Goal: Task Accomplishment & Management: Manage account settings

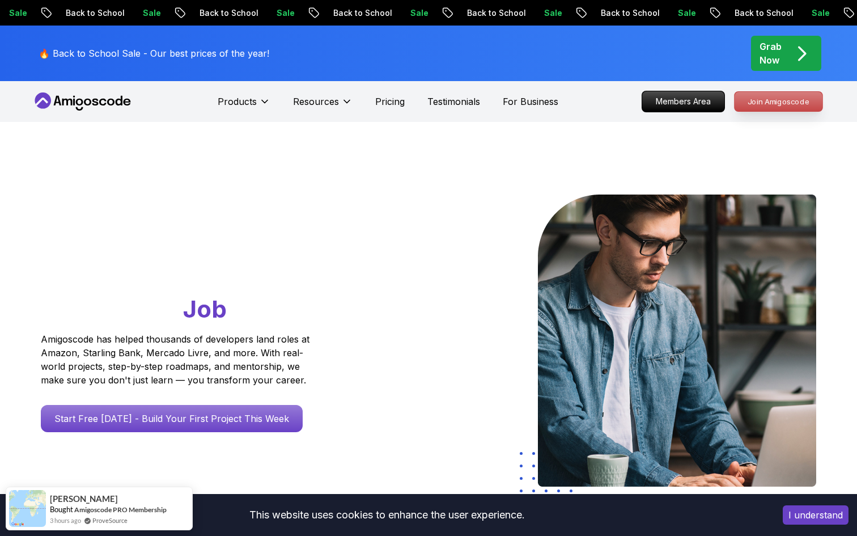
click at [770, 103] on p "Join Amigoscode" at bounding box center [779, 101] width 88 height 19
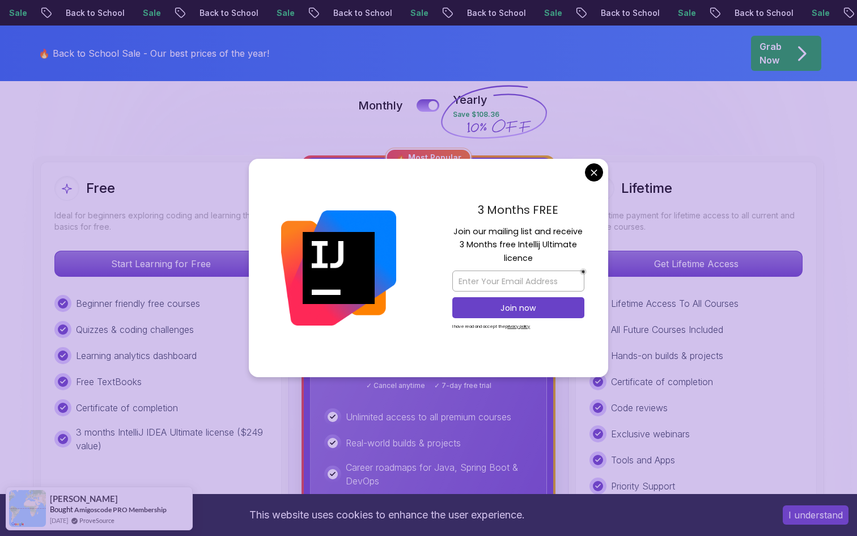
scroll to position [260, 0]
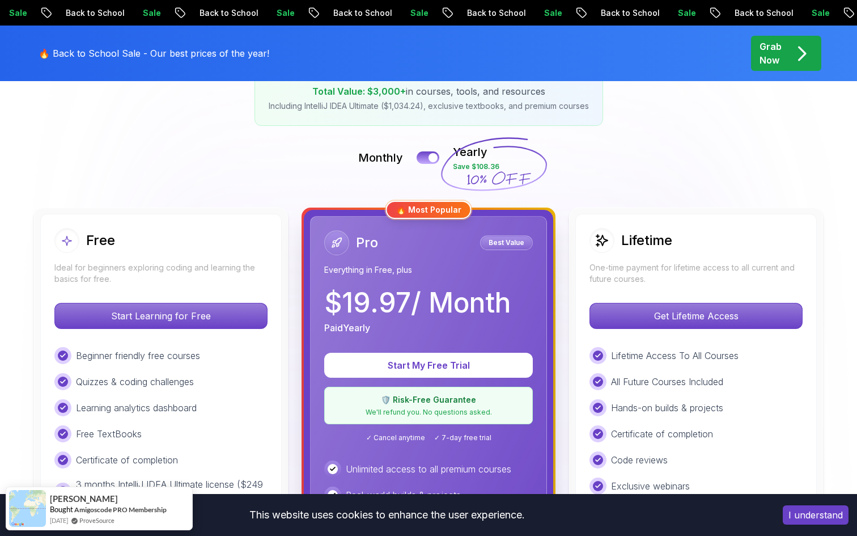
scroll to position [0, 0]
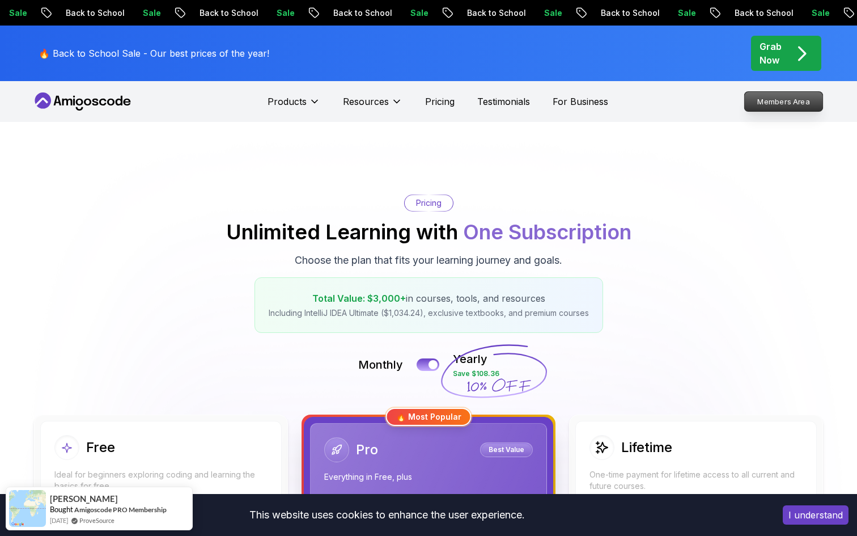
click at [788, 101] on p "Members Area" at bounding box center [784, 101] width 78 height 19
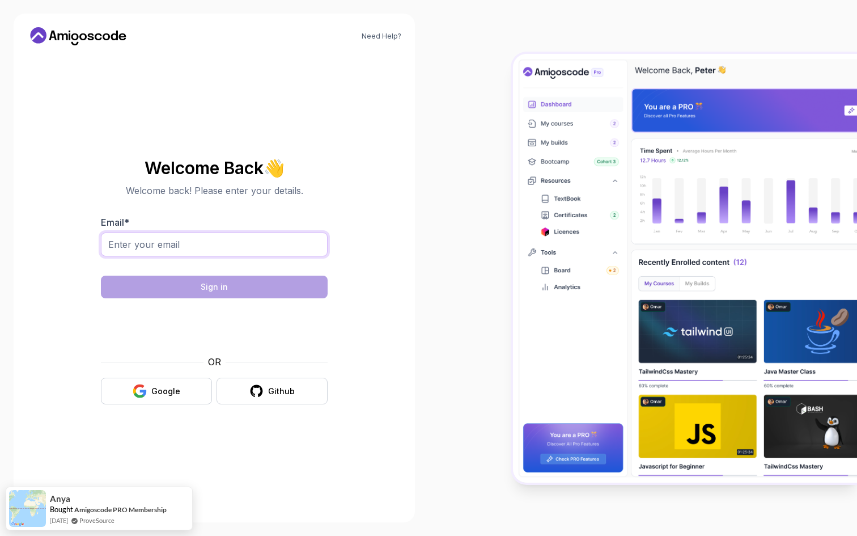
click at [266, 243] on input "Email *" at bounding box center [214, 244] width 227 height 24
type input "maodo.ndiaye@genesit.fr"
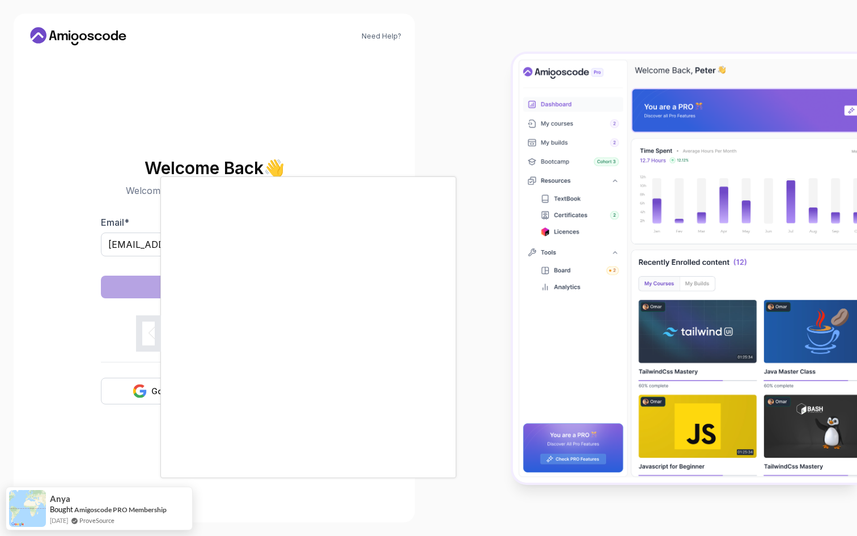
click at [23, 310] on div at bounding box center [428, 268] width 857 height 536
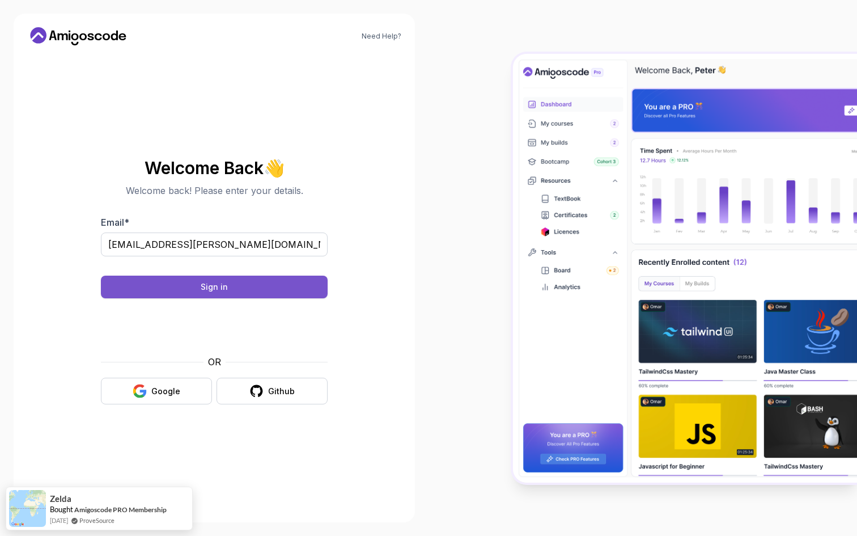
click at [209, 287] on div "Sign in" at bounding box center [214, 286] width 27 height 11
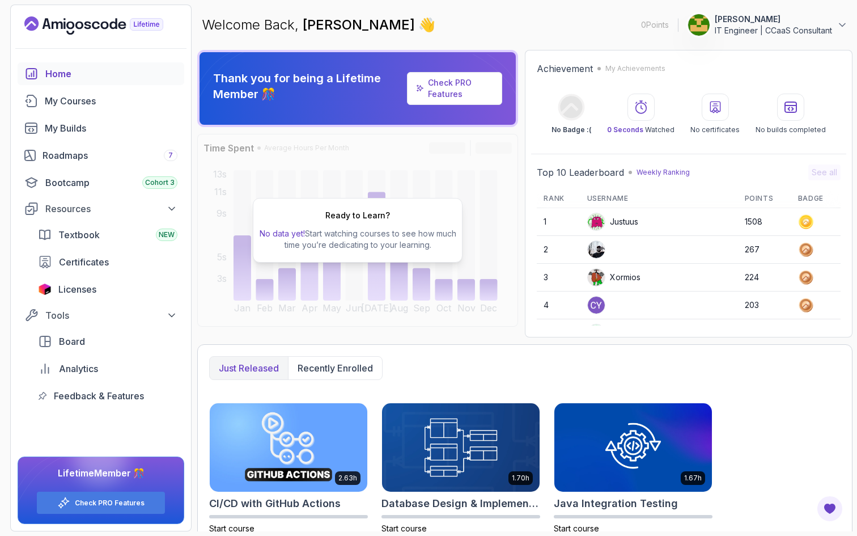
click at [63, 75] on div "Home" at bounding box center [111, 74] width 132 height 14
click at [65, 151] on div "Roadmaps 7" at bounding box center [110, 156] width 135 height 14
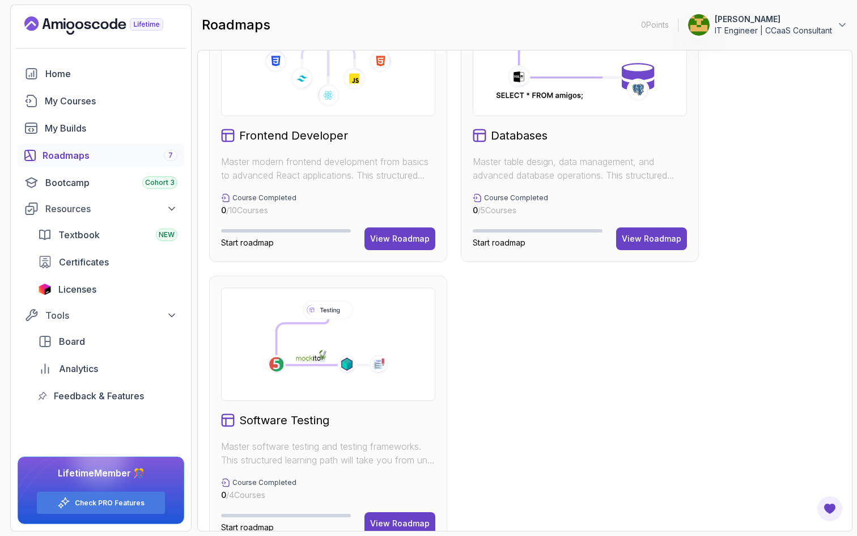
scroll to position [667, 0]
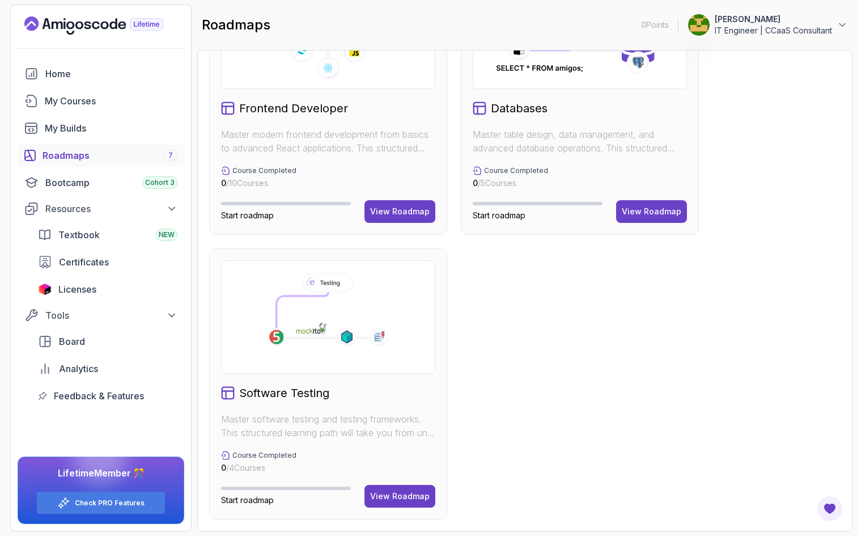
click at [48, 74] on div "Home" at bounding box center [111, 74] width 132 height 14
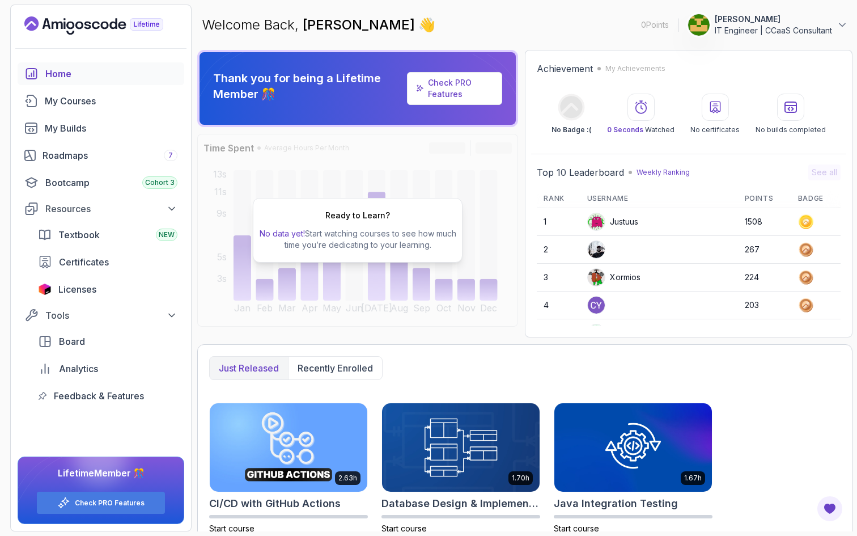
click at [74, 29] on icon "Landing page" at bounding box center [93, 25] width 139 height 18
click at [752, 70] on div "Achievement My Achievements" at bounding box center [689, 69] width 304 height 14
click at [78, 262] on span "Certificates" at bounding box center [84, 262] width 50 height 14
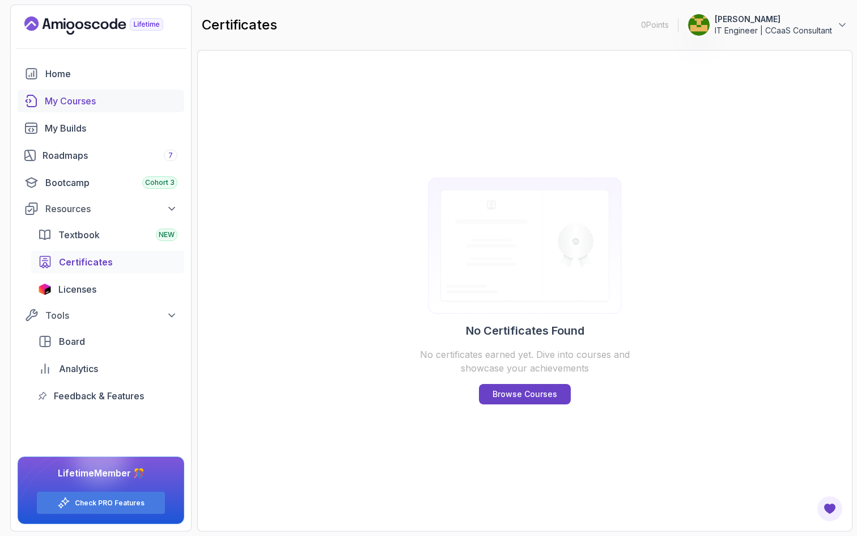
click at [70, 107] on div "My Courses" at bounding box center [111, 101] width 133 height 14
